Goal: Task Accomplishment & Management: Manage account settings

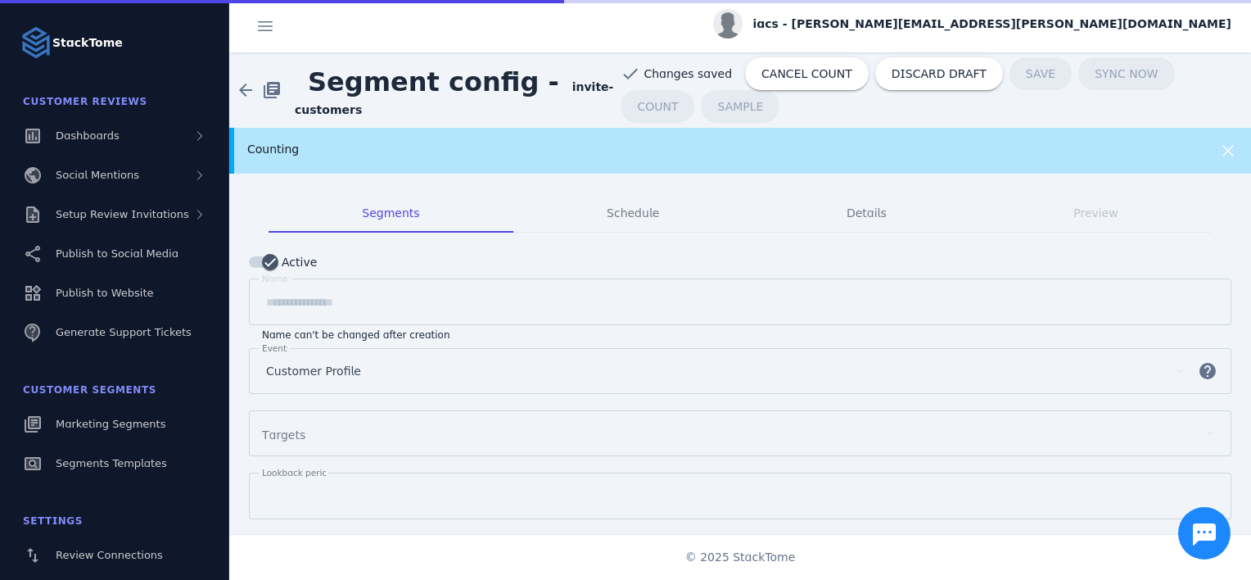
scroll to position [167, 0]
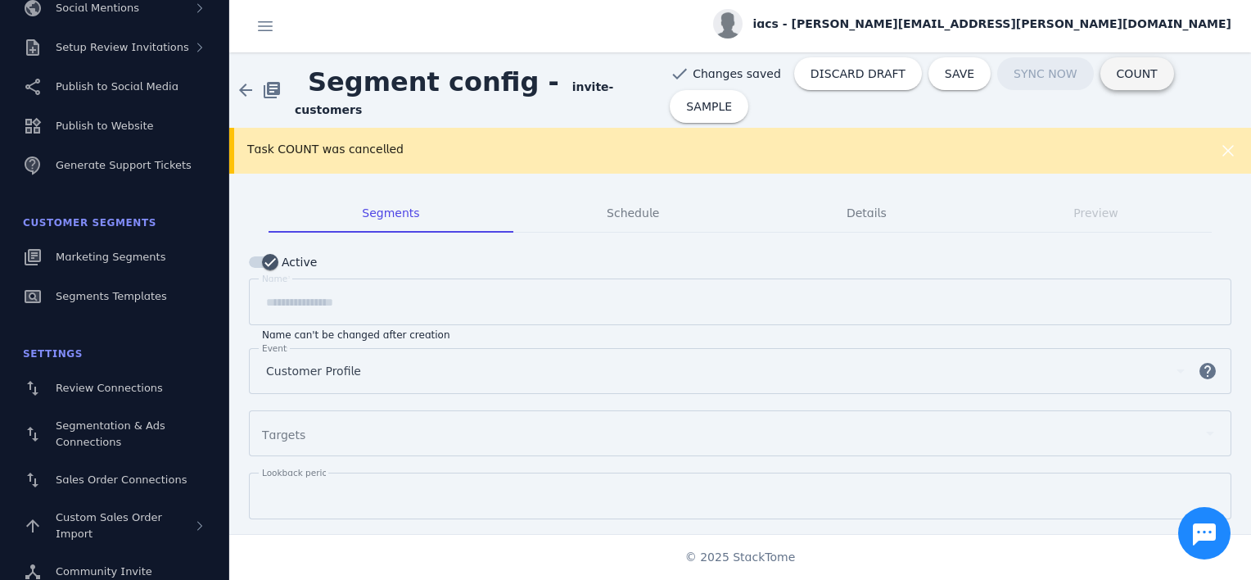
click at [1130, 79] on span "COUNT" at bounding box center [1137, 73] width 41 height 11
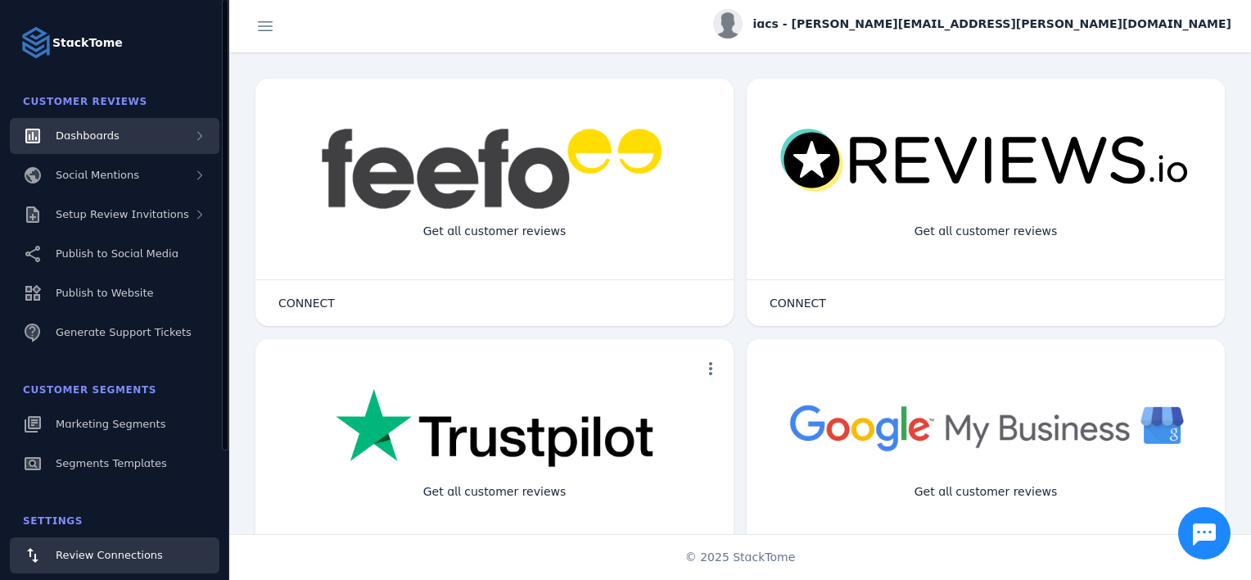
click at [124, 134] on div "Dashboards" at bounding box center [115, 136] width 210 height 36
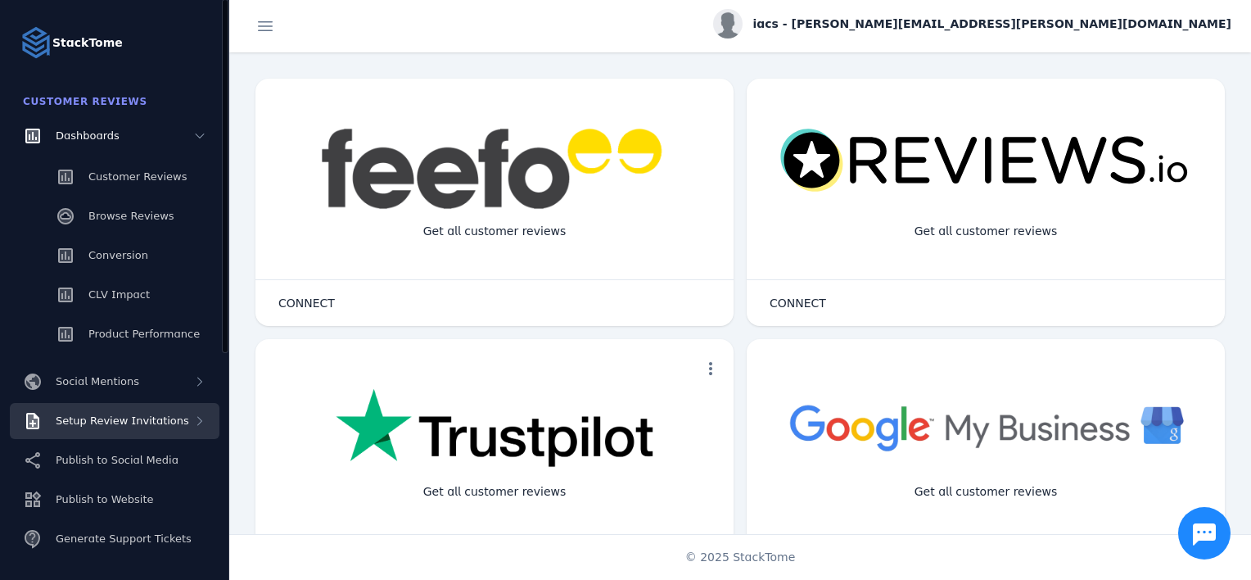
click at [154, 416] on span "Setup Review Invitations" at bounding box center [122, 420] width 133 height 12
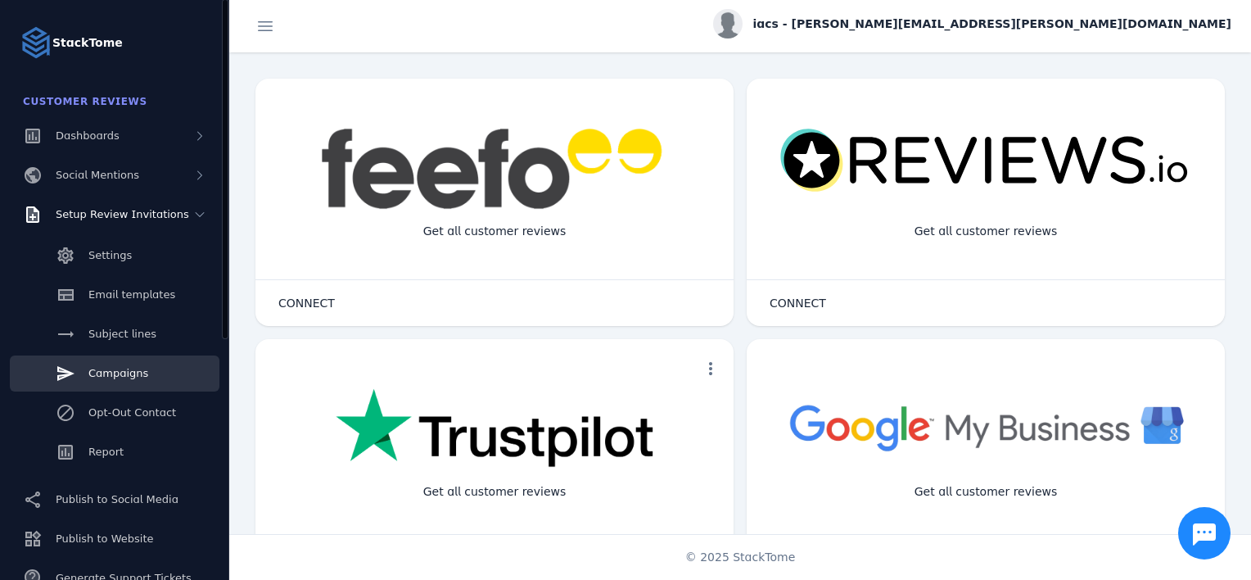
click at [162, 381] on link "Campaigns" at bounding box center [115, 373] width 210 height 36
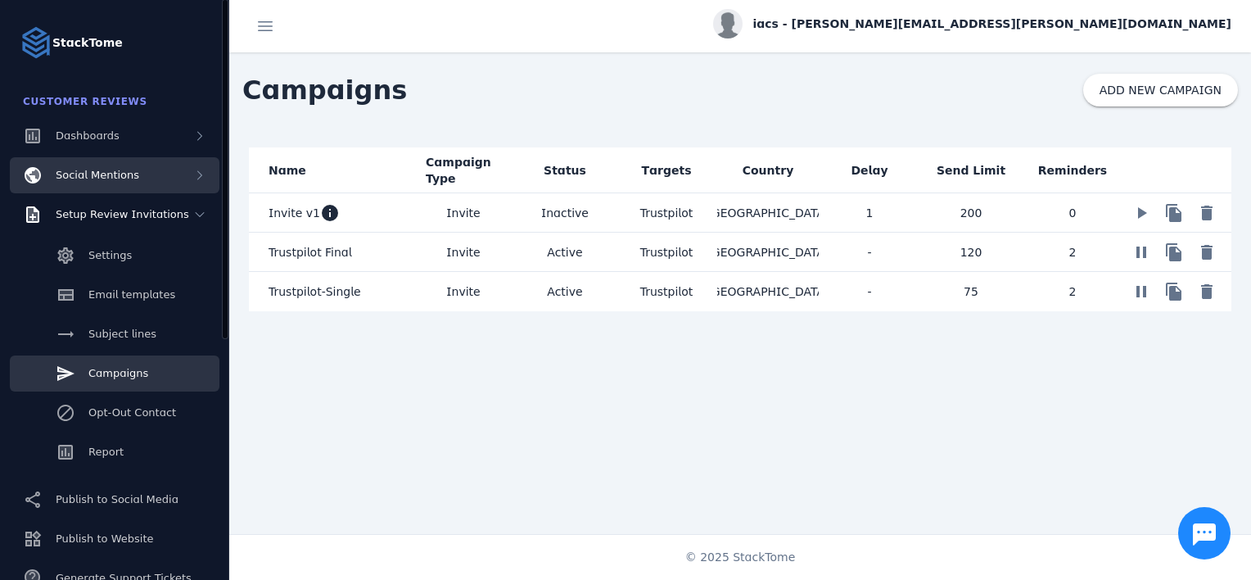
click at [141, 183] on div "Social Mentions" at bounding box center [115, 175] width 210 height 36
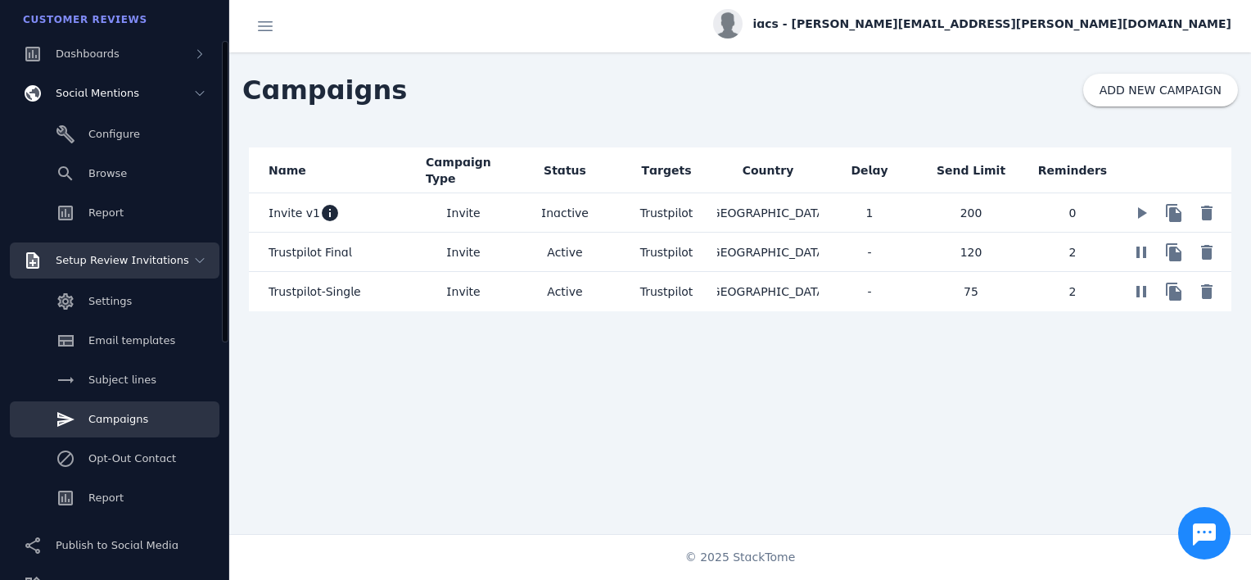
scroll to position [327, 0]
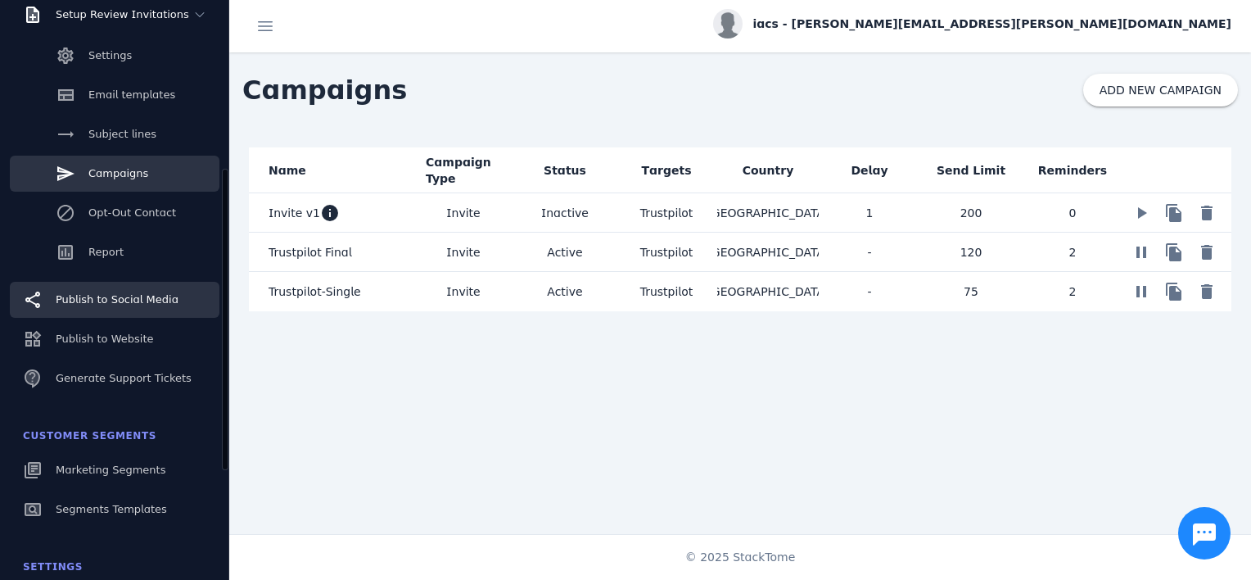
click at [134, 302] on span "Publish to Social Media" at bounding box center [117, 299] width 123 height 12
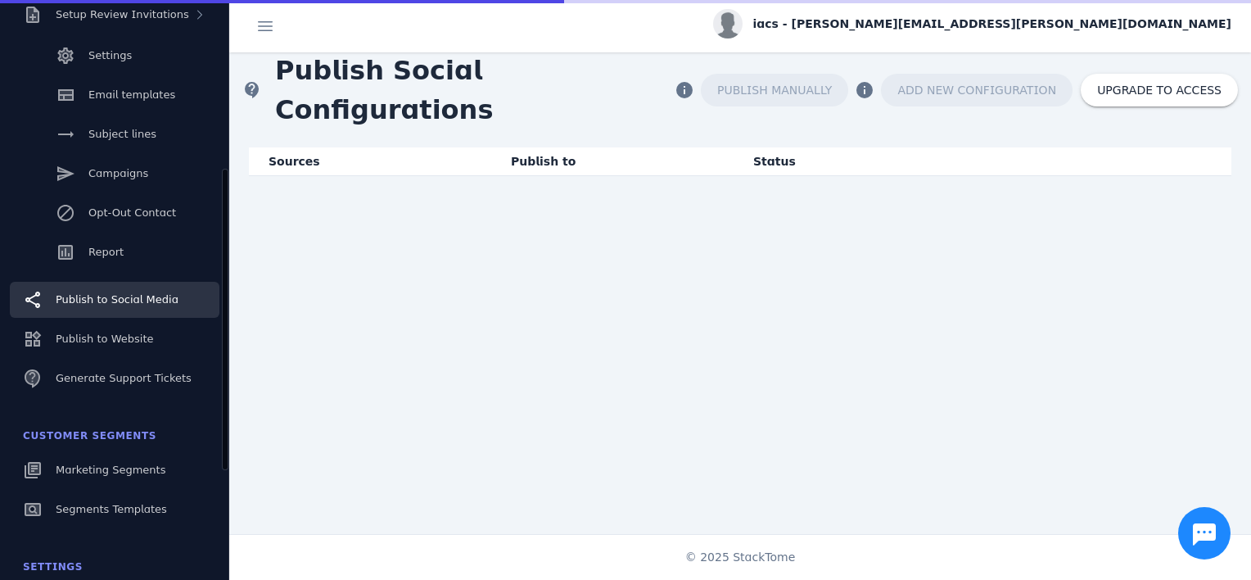
scroll to position [167, 0]
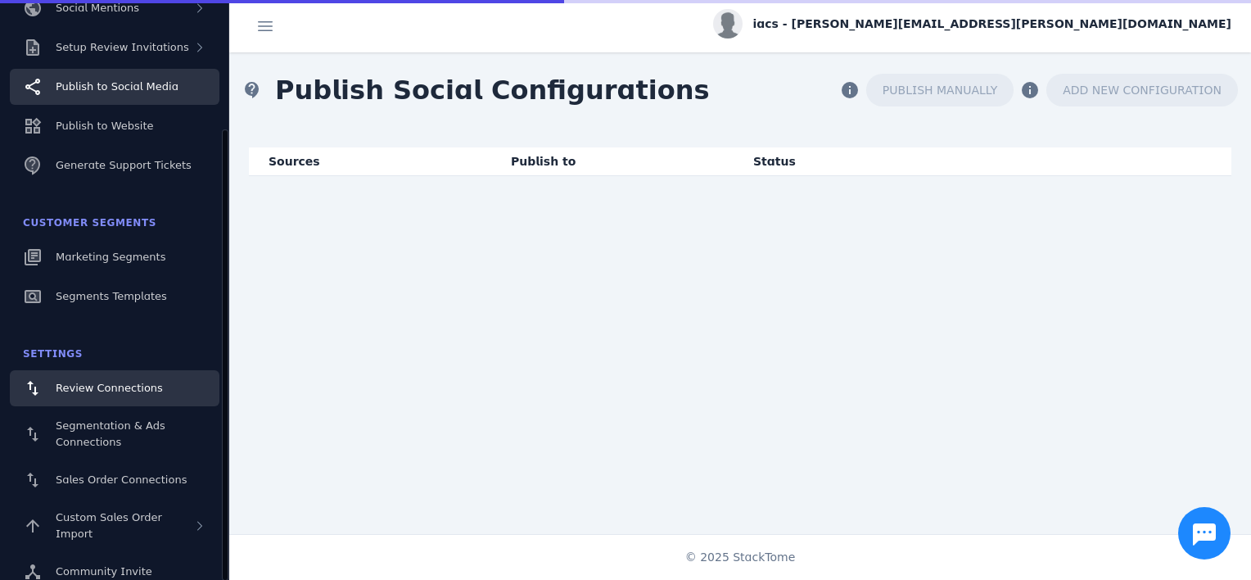
click at [147, 395] on div "Review Connections" at bounding box center [109, 388] width 107 height 16
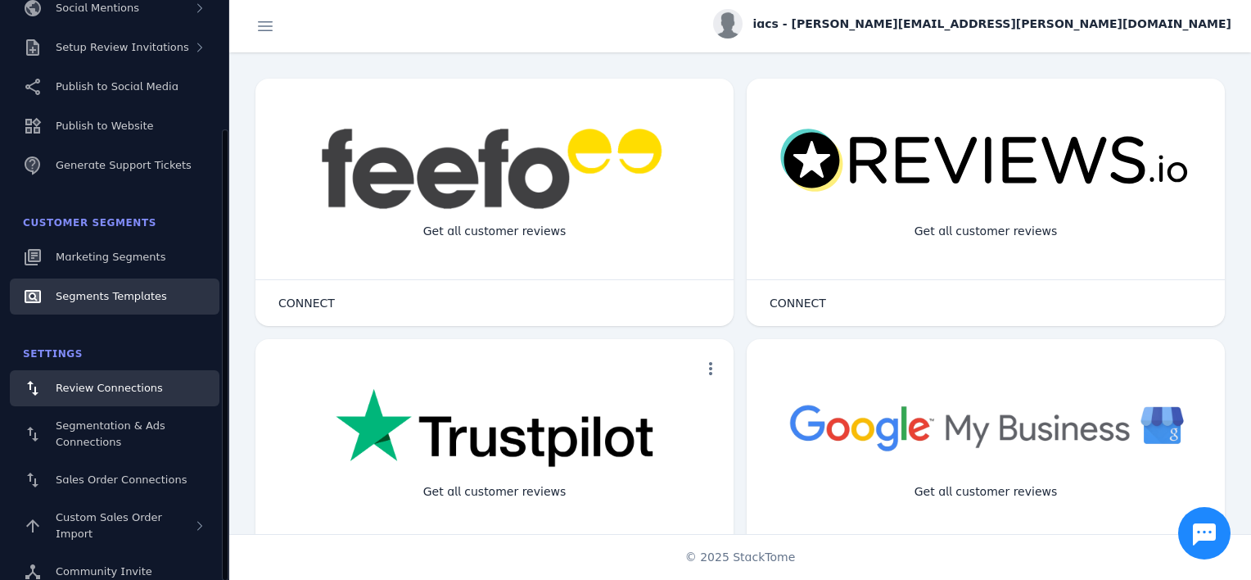
click at [111, 278] on link "Segments Templates" at bounding box center [115, 296] width 210 height 36
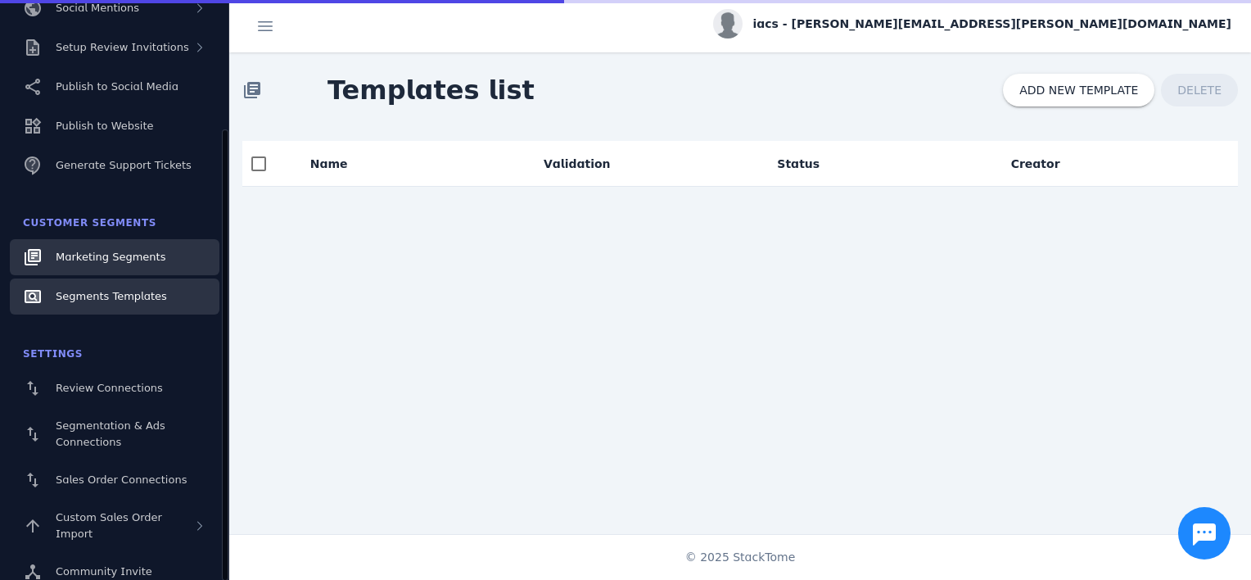
click at [112, 257] on span "Marketing Segments" at bounding box center [111, 257] width 110 height 12
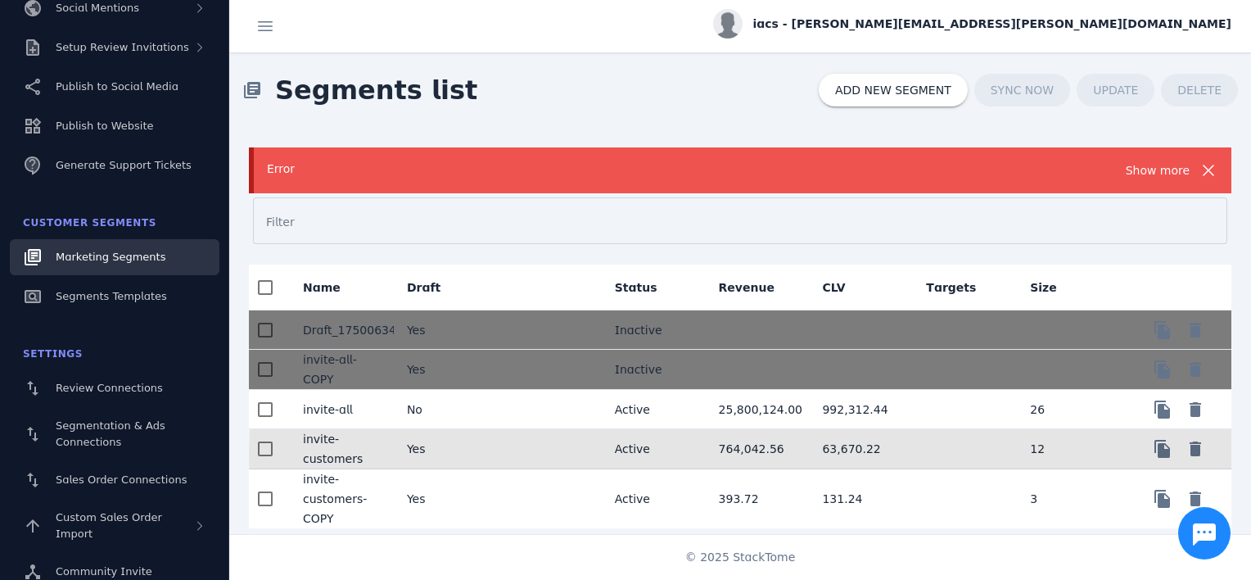
click at [854, 449] on mat-cell "63,670.22" at bounding box center [861, 449] width 104 height 40
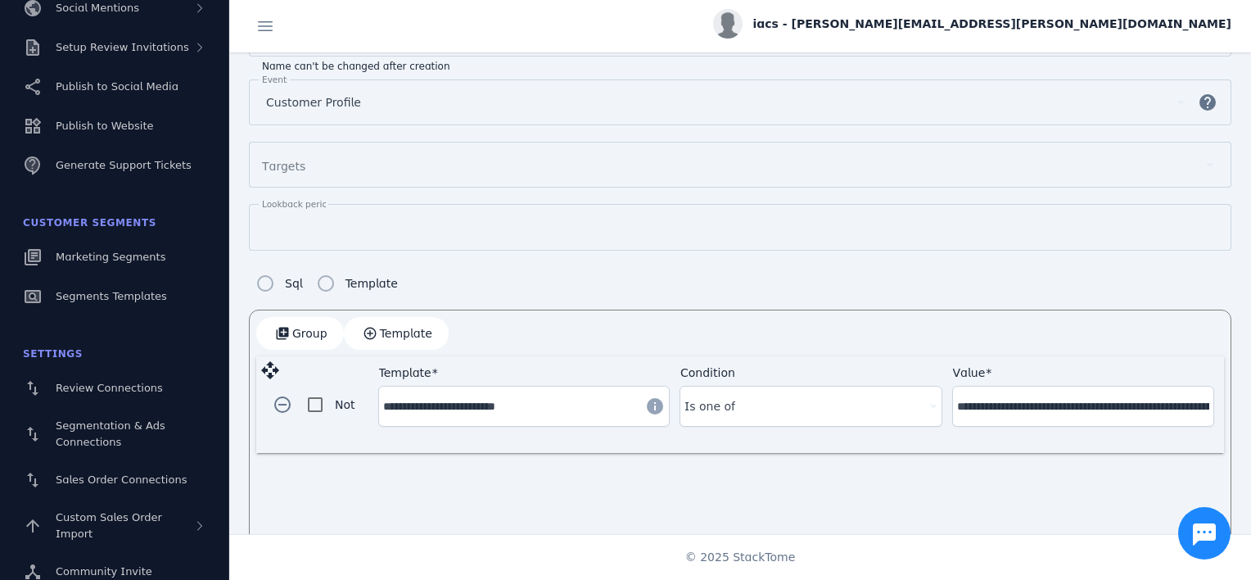
scroll to position [305, 0]
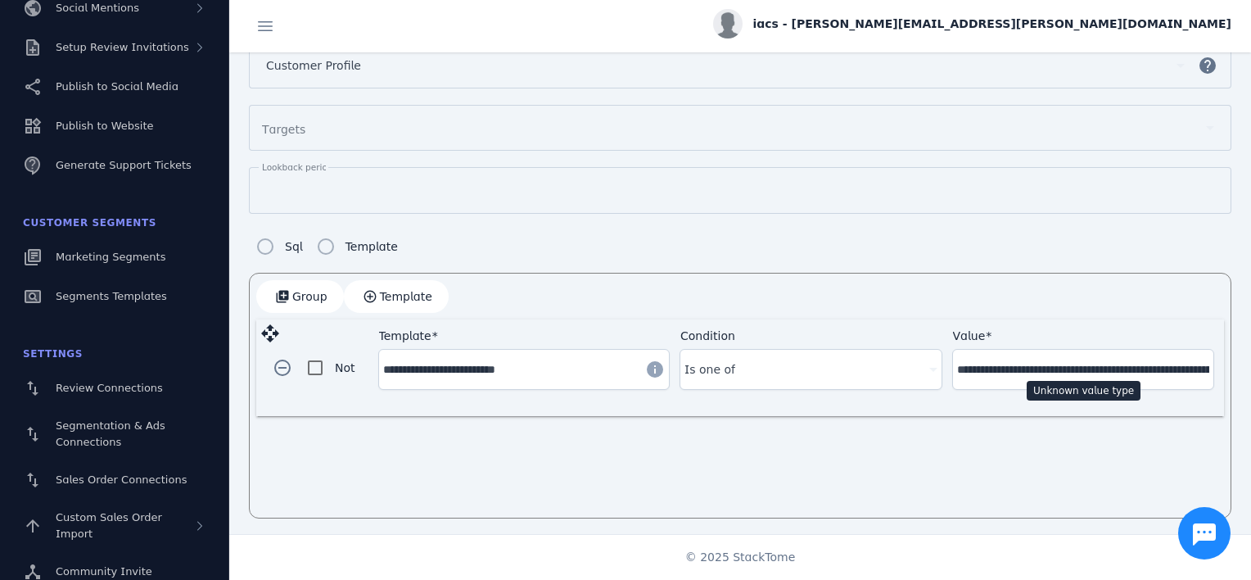
click at [1051, 359] on input "**********" at bounding box center [1083, 369] width 252 height 20
click at [1043, 360] on input "**********" at bounding box center [1083, 369] width 252 height 20
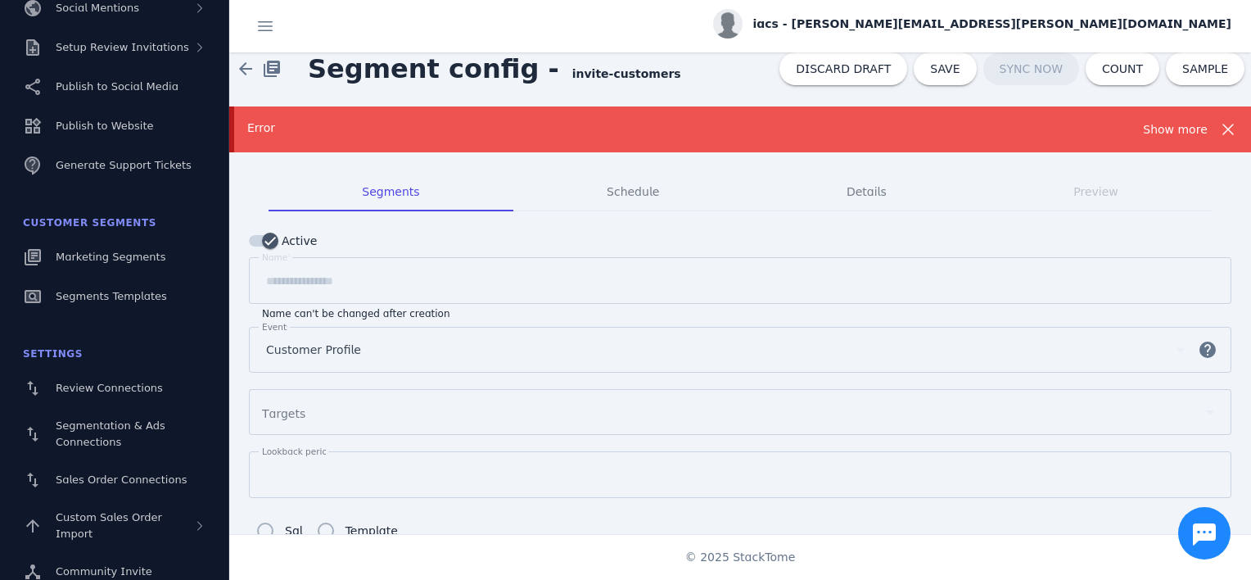
scroll to position [0, 0]
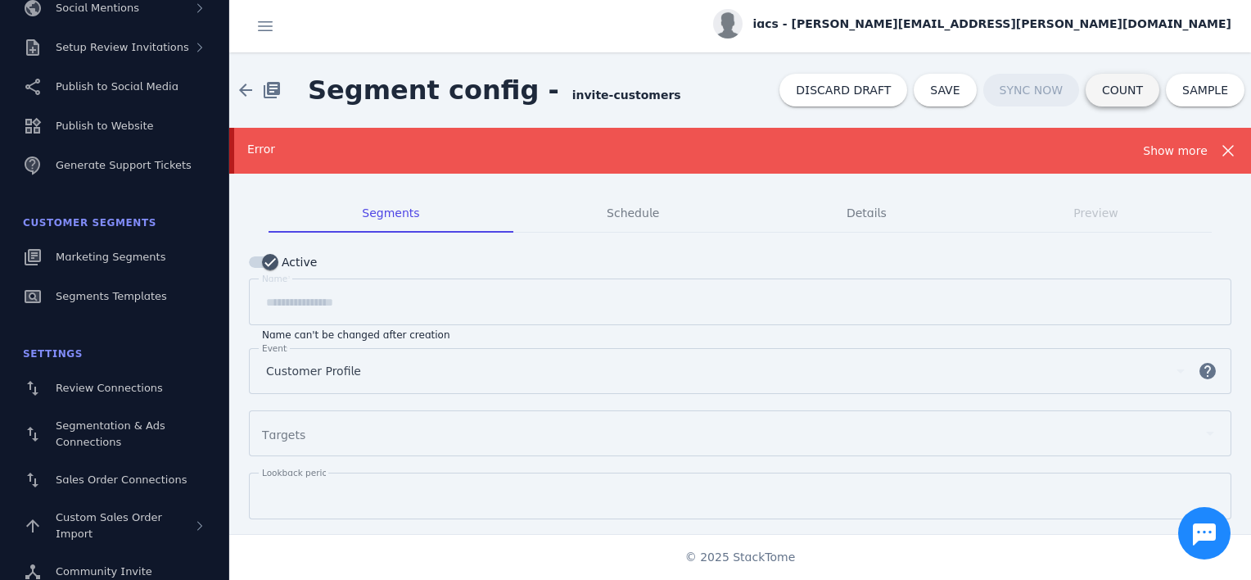
click at [1104, 88] on span "COUNT" at bounding box center [1122, 89] width 41 height 11
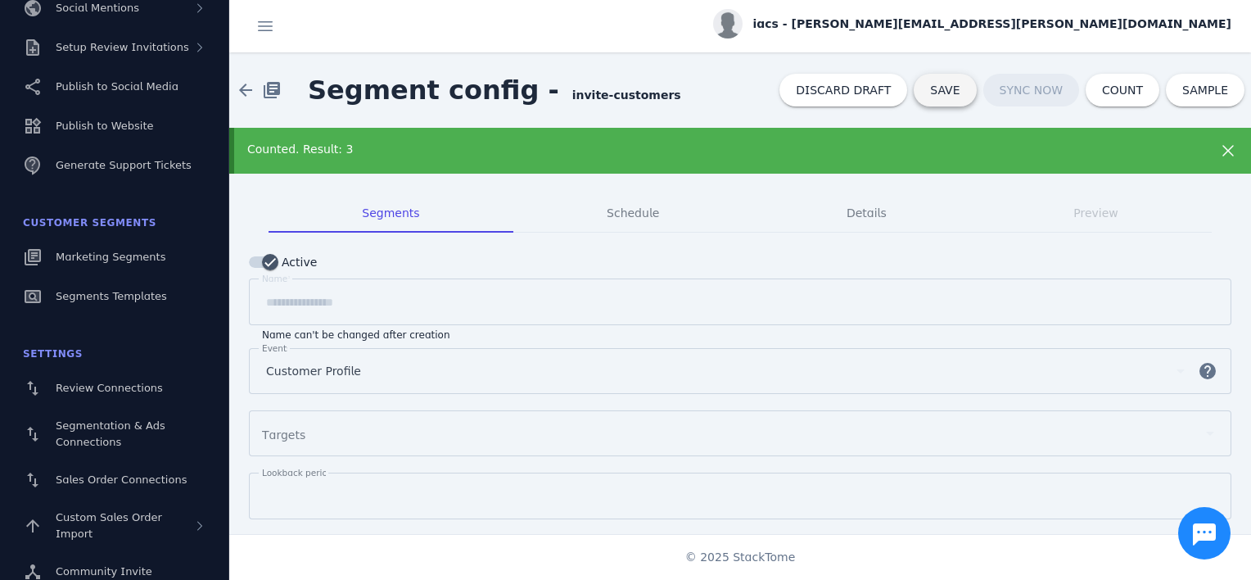
click at [956, 84] on span "SAVE" at bounding box center [944, 89] width 29 height 11
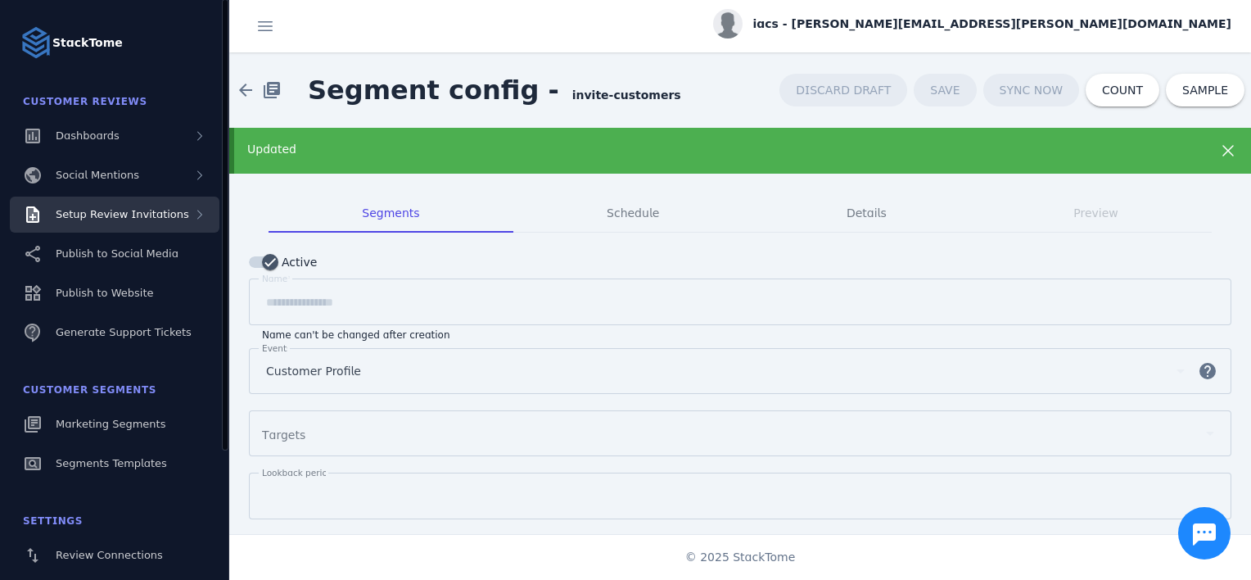
click at [160, 216] on span "Setup Review Invitations" at bounding box center [122, 214] width 133 height 12
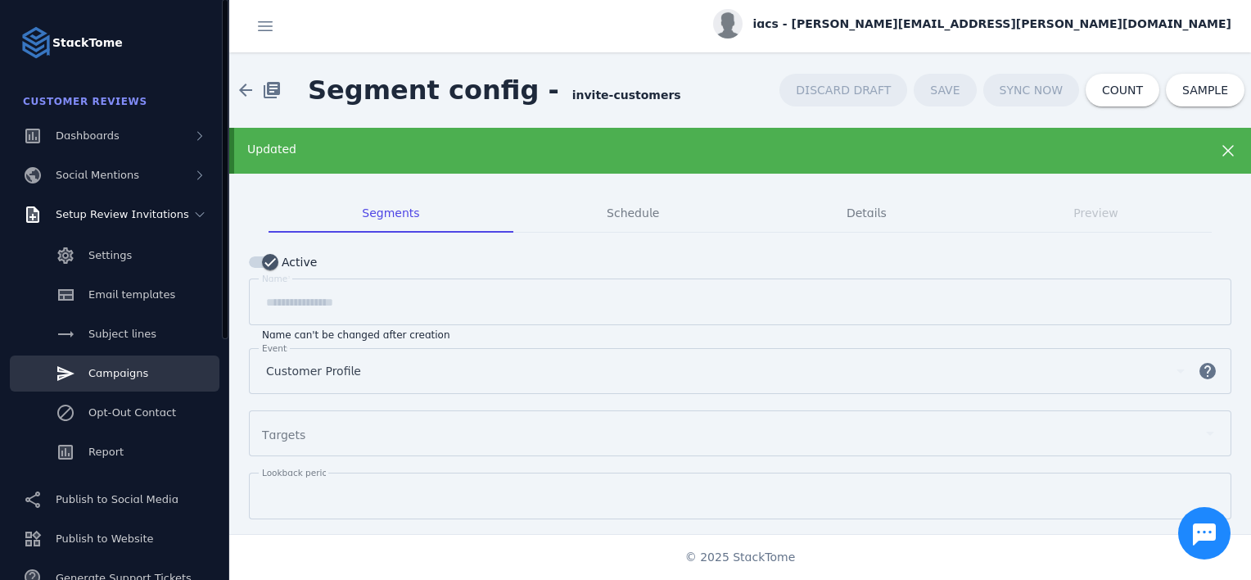
click at [160, 363] on link "Campaigns" at bounding box center [115, 373] width 210 height 36
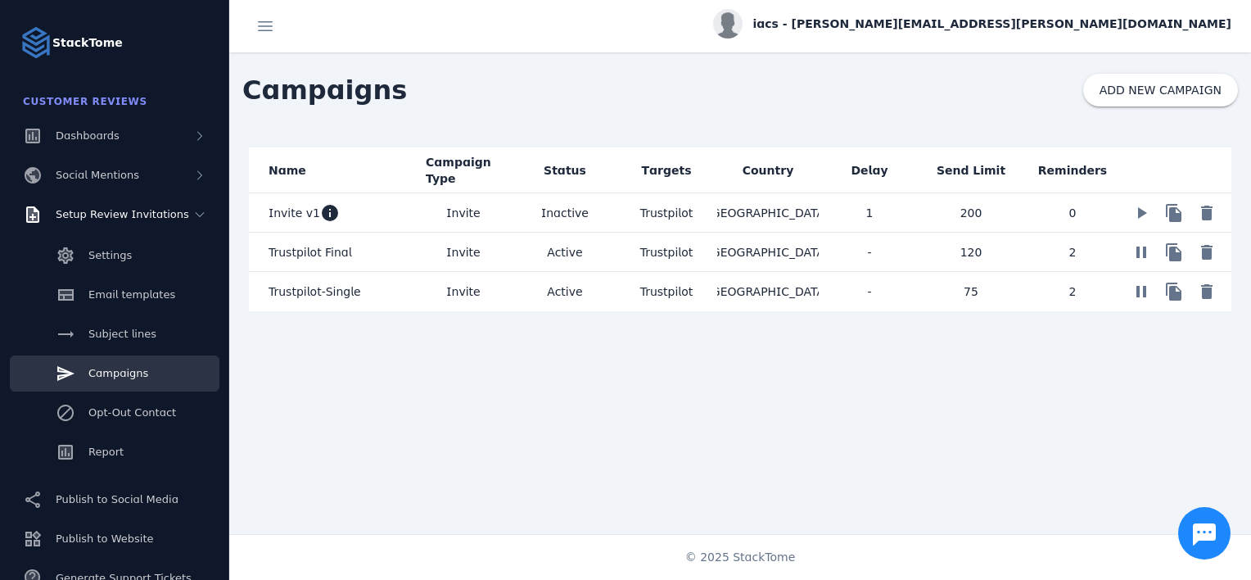
click at [779, 291] on mat-cell "[GEOGRAPHIC_DATA]" at bounding box center [768, 291] width 102 height 39
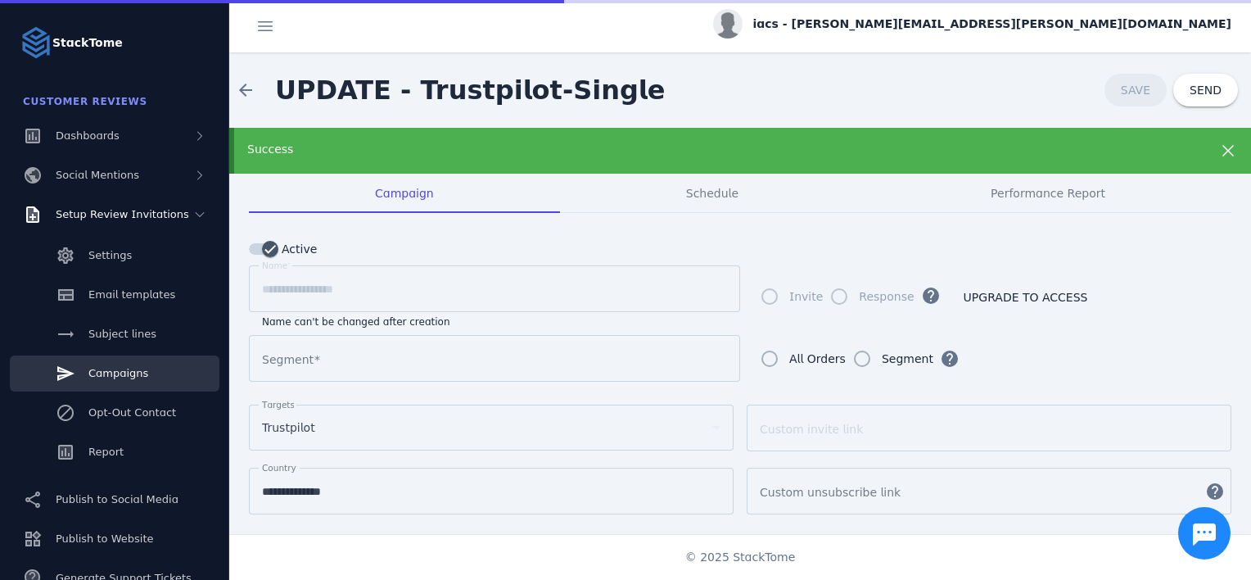
type input "**********"
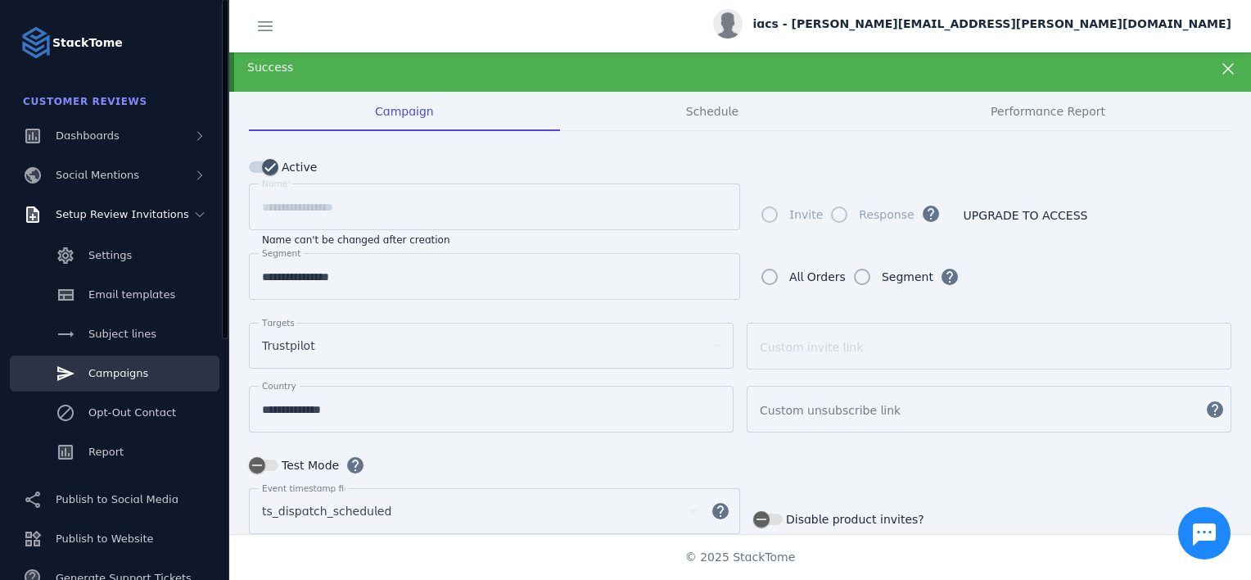
scroll to position [164, 0]
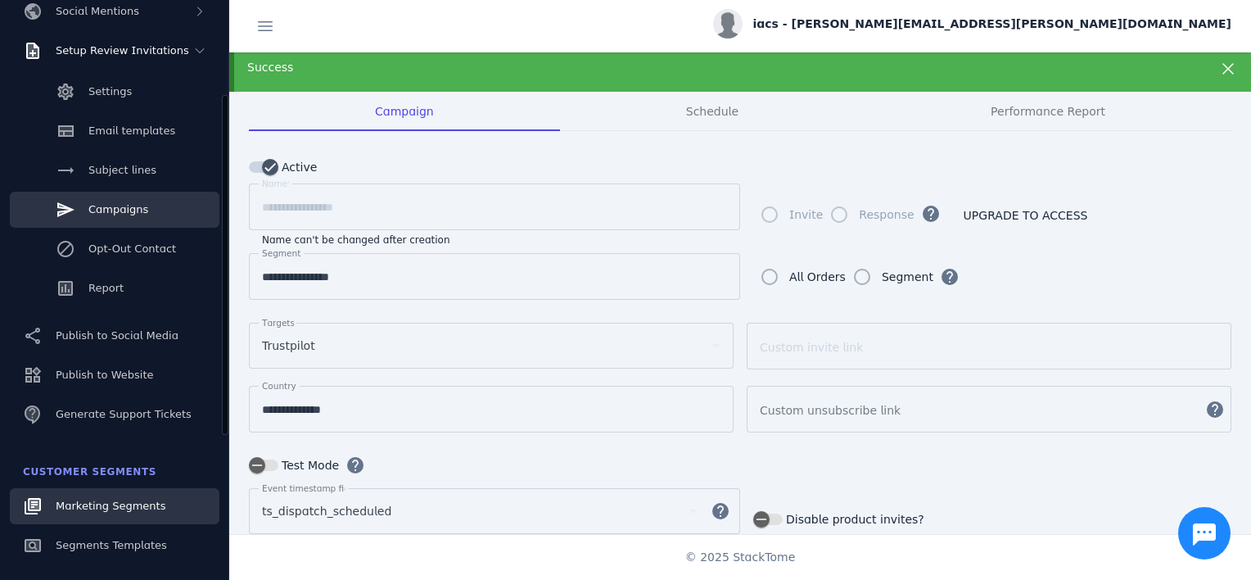
click at [116, 513] on div "Marketing Segments" at bounding box center [111, 506] width 110 height 16
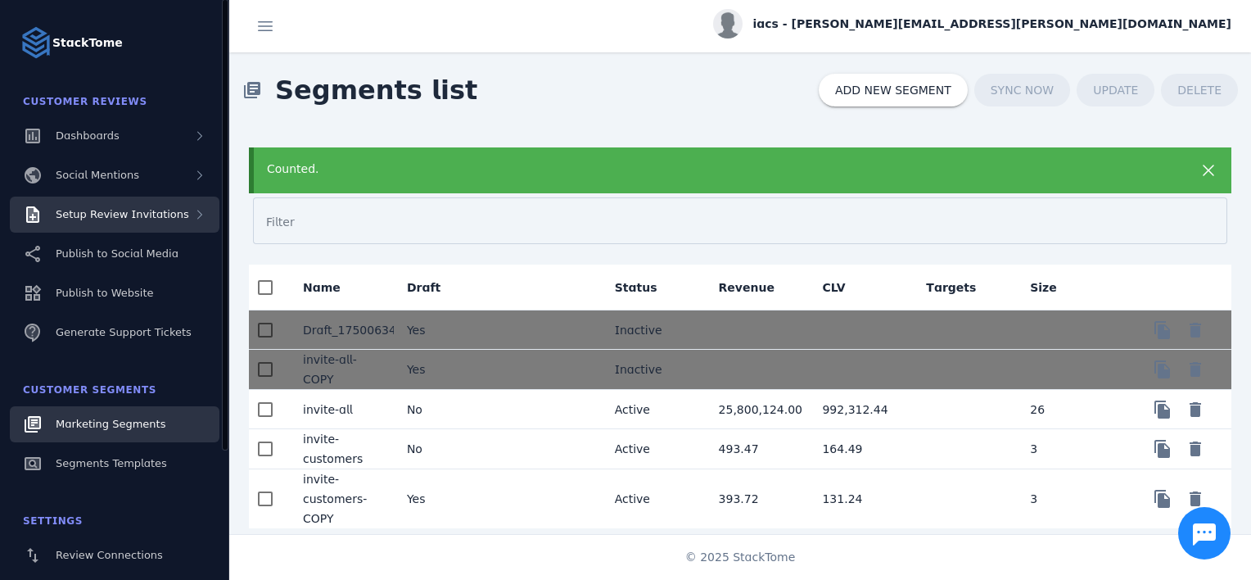
click at [155, 205] on div "Setup Review Invitations" at bounding box center [115, 214] width 210 height 36
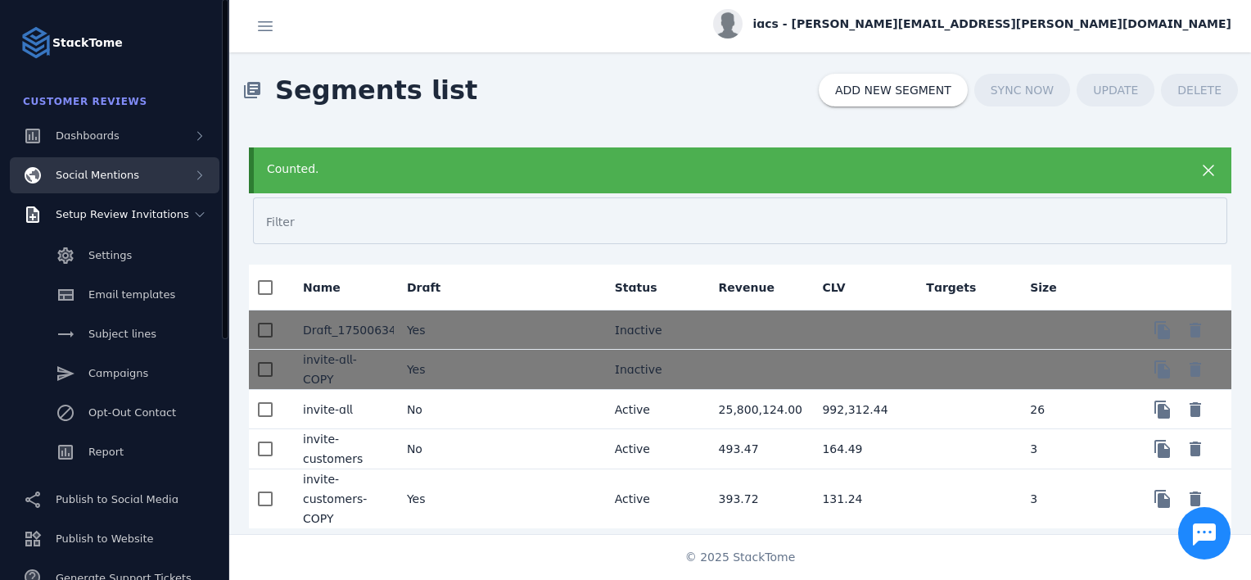
click at [138, 187] on div "Social Mentions" at bounding box center [115, 175] width 210 height 36
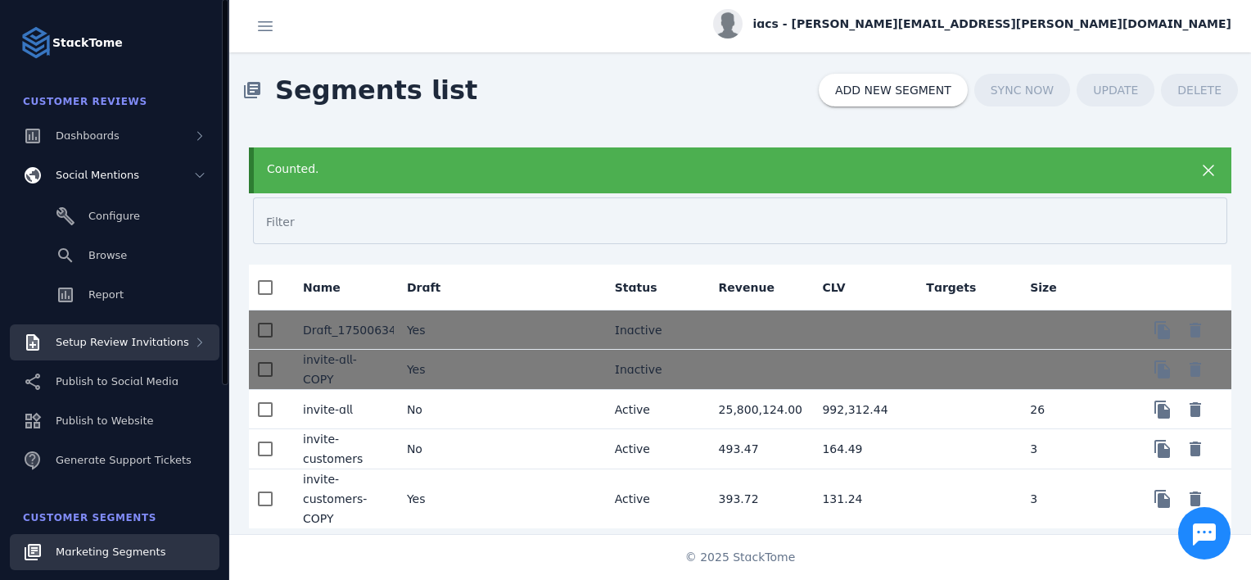
click at [136, 347] on span "Setup Review Invitations" at bounding box center [122, 342] width 133 height 12
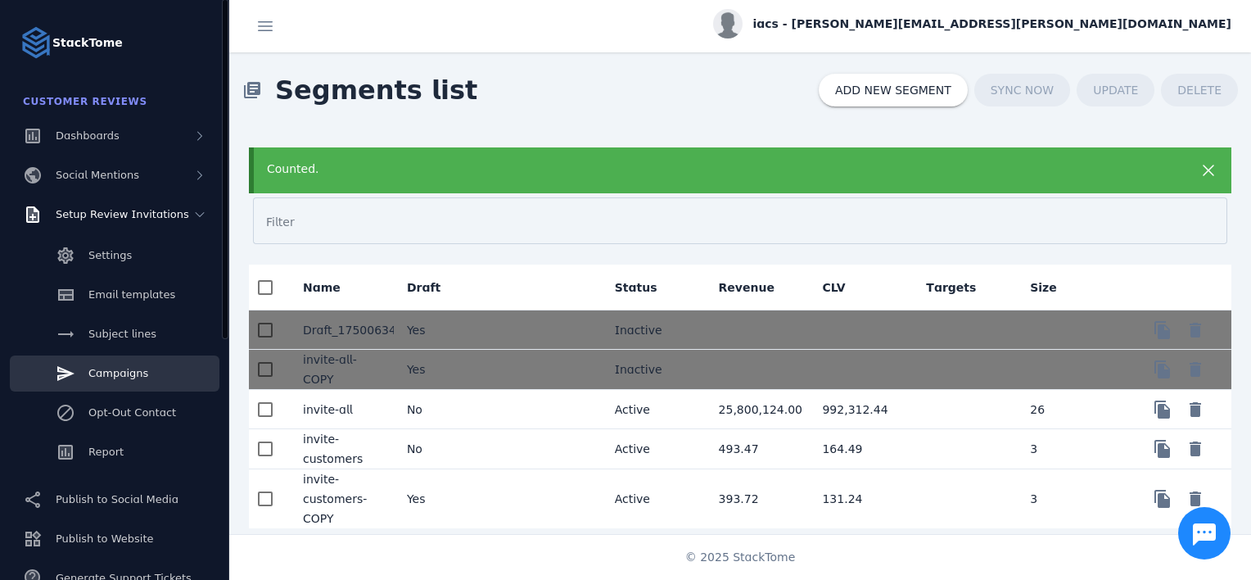
click at [172, 377] on link "Campaigns" at bounding box center [115, 373] width 210 height 36
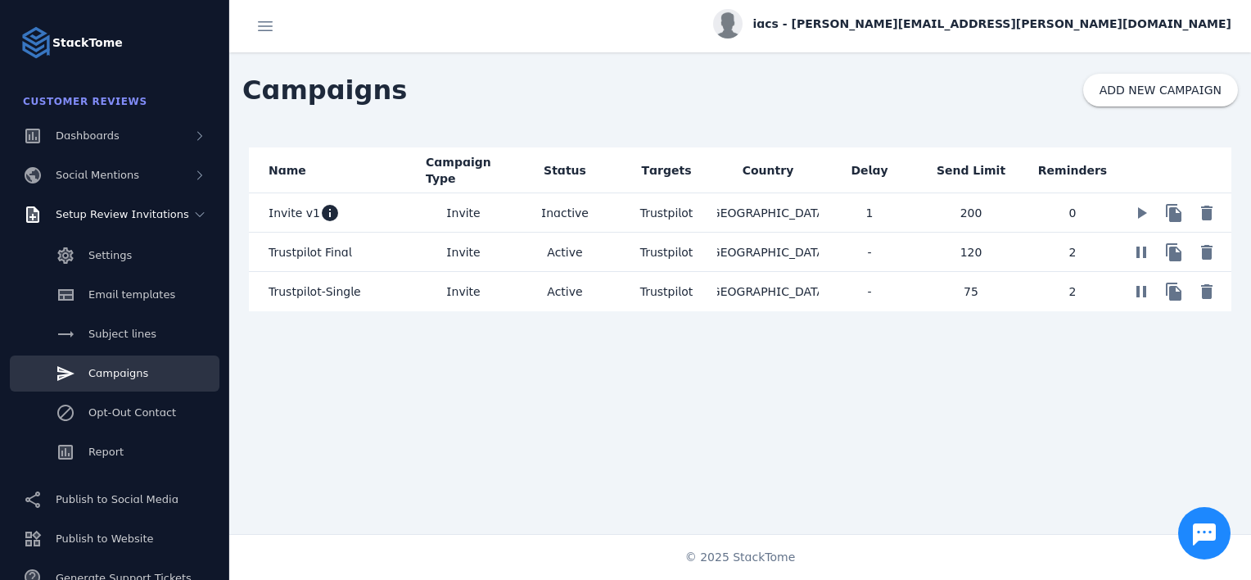
click at [819, 301] on mat-cell "-" at bounding box center [870, 291] width 102 height 39
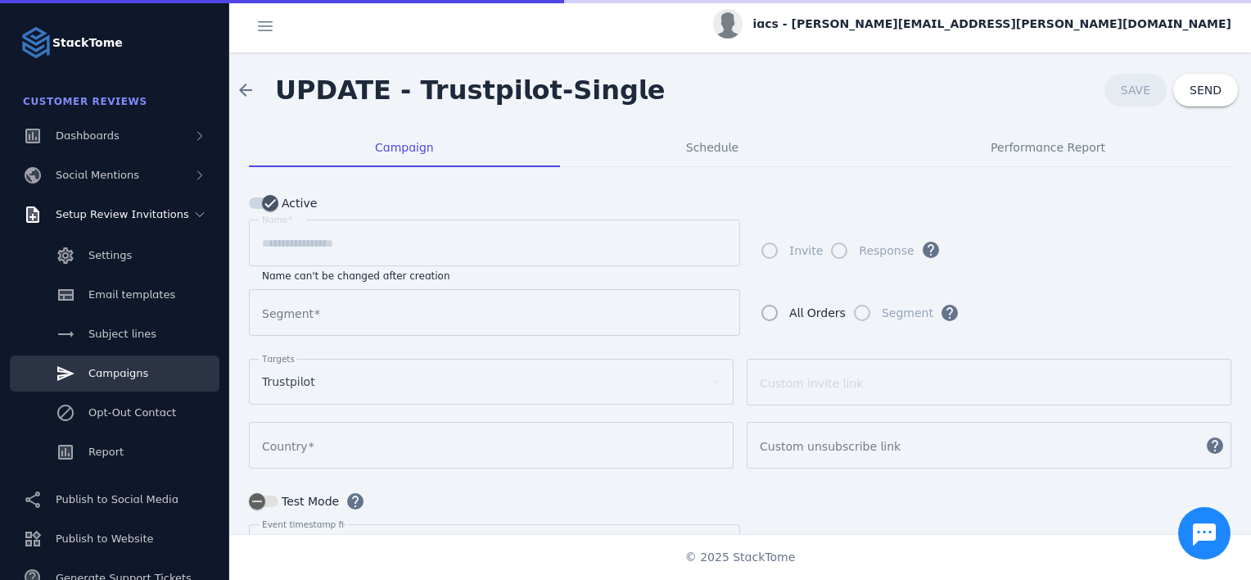
type input "**********"
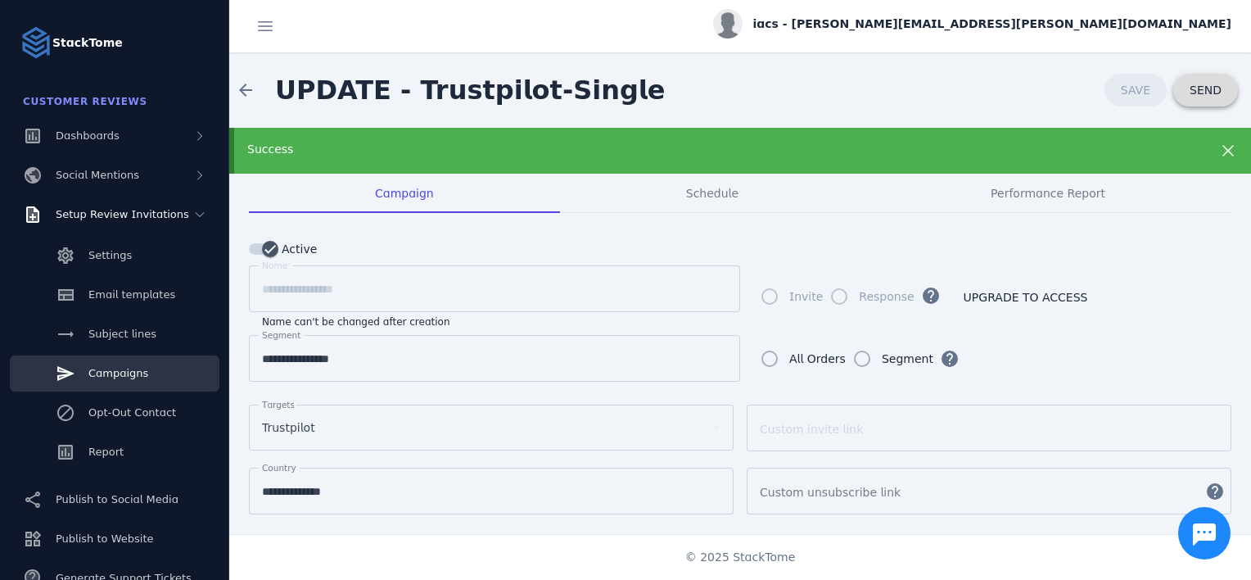
click at [1199, 103] on span at bounding box center [1205, 89] width 65 height 39
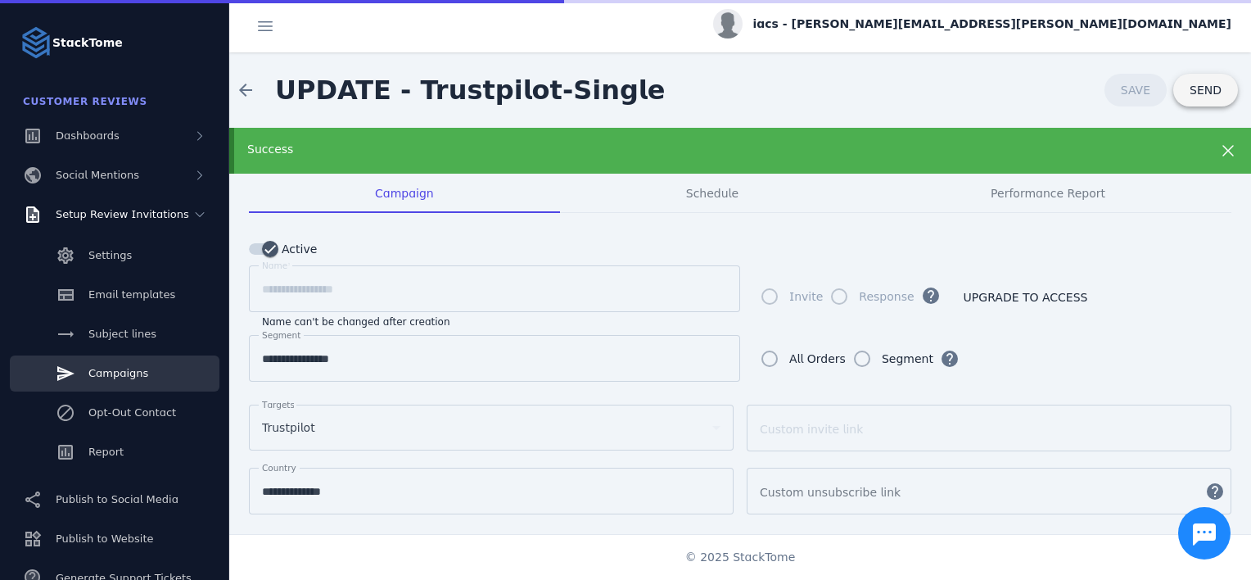
click at [1194, 102] on span at bounding box center [1205, 89] width 65 height 39
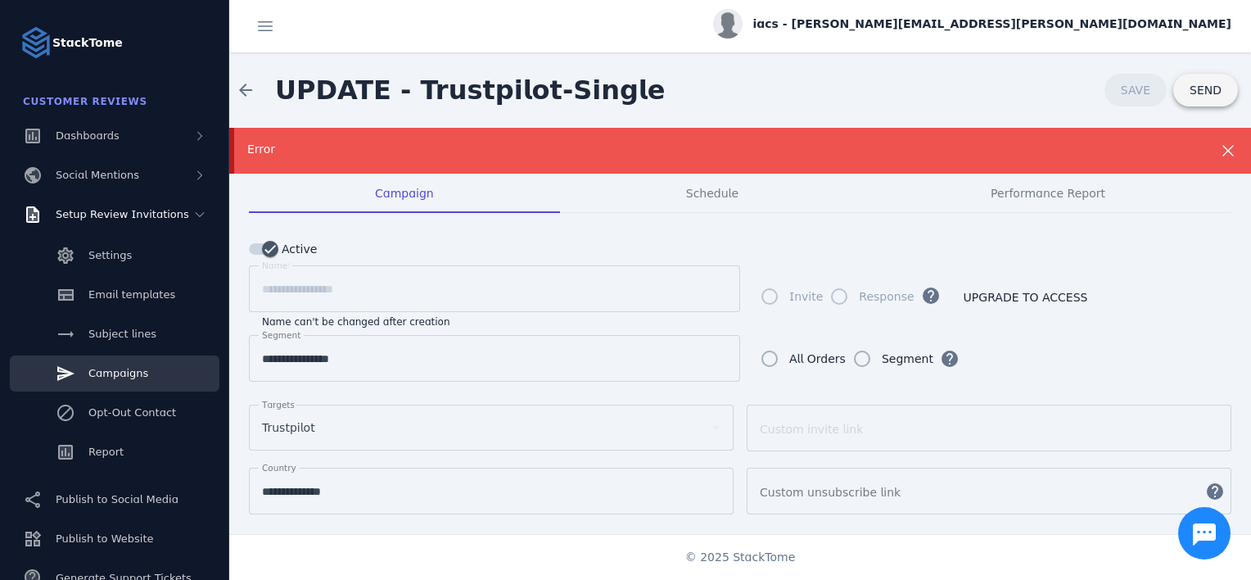
click at [1173, 95] on span at bounding box center [1205, 89] width 65 height 39
